Goal: Information Seeking & Learning: Learn about a topic

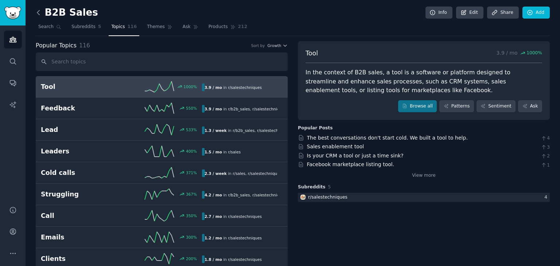
click at [36, 11] on icon at bounding box center [39, 13] width 8 height 8
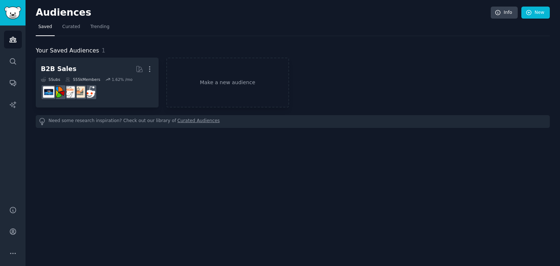
click at [37, 11] on h2 "Audiences" at bounding box center [263, 13] width 455 height 12
click at [19, 44] on link "Audiences" at bounding box center [13, 40] width 18 height 18
click at [13, 63] on icon "Sidebar" at bounding box center [13, 61] width 6 height 6
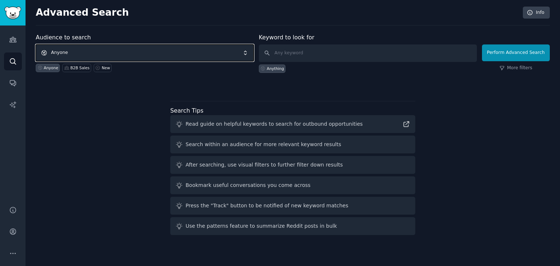
click at [96, 46] on span "Anyone" at bounding box center [145, 52] width 218 height 17
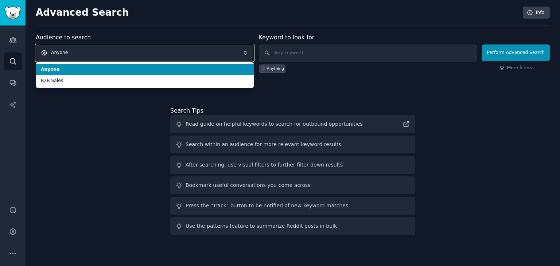
click at [116, 51] on span "Anyone" at bounding box center [145, 52] width 218 height 17
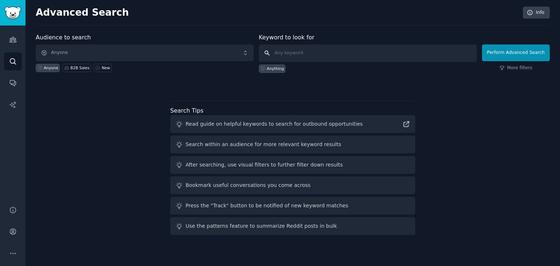
click at [310, 51] on input "text" at bounding box center [368, 53] width 218 height 18
type input "C"
type input "revops"
click button "Perform Advanced Search" at bounding box center [516, 52] width 68 height 17
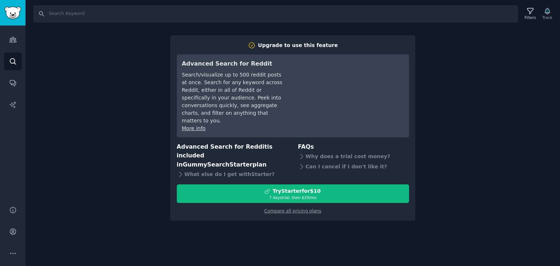
click at [442, 164] on div "Search Filters Track Upgrade to use this feature Advanced Search for Reddit Sea…" at bounding box center [293, 133] width 535 height 266
click at [488, 35] on div "Search Filters Track Upgrade to use this feature Advanced Search for Reddit Sea…" at bounding box center [293, 133] width 535 height 266
